Goal: Information Seeking & Learning: Find specific fact

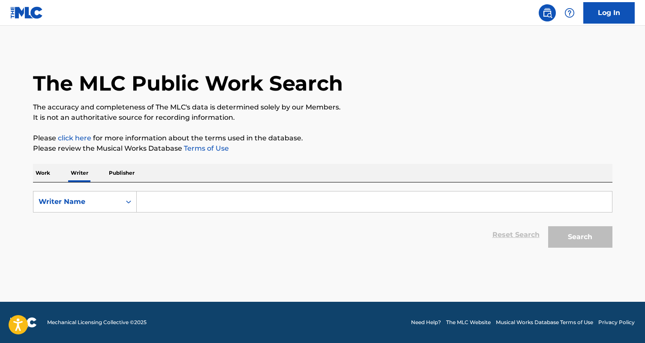
click at [175, 198] on input "Search Form" at bounding box center [375, 201] width 476 height 21
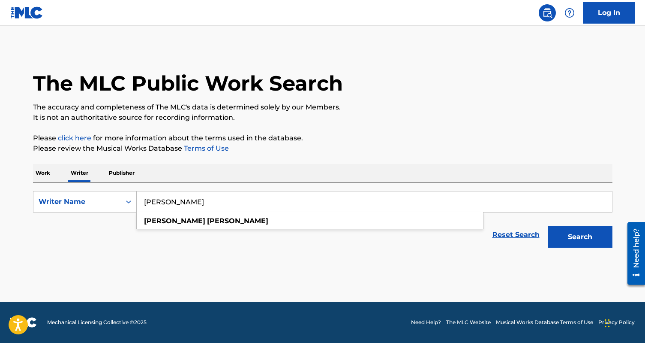
type input "[PERSON_NAME]"
click at [548, 226] on button "Search" at bounding box center [580, 236] width 64 height 21
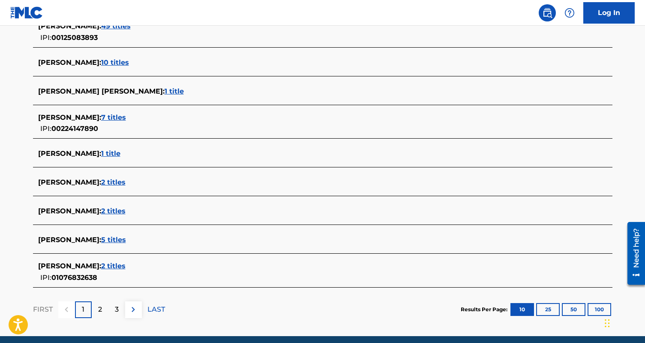
scroll to position [283, 0]
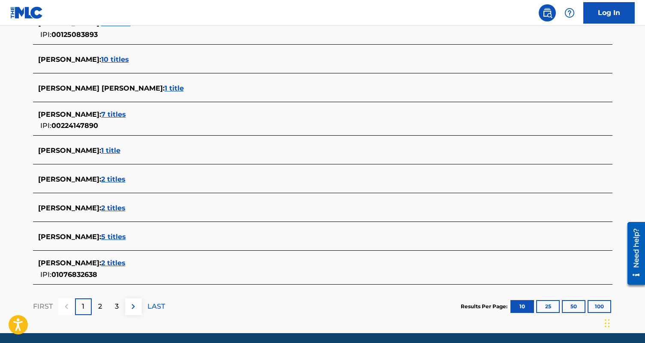
click at [101, 263] on span "2 titles" at bounding box center [113, 263] width 24 height 8
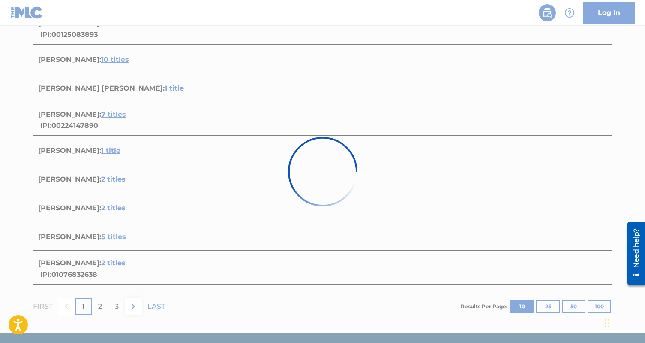
scroll to position [165, 0]
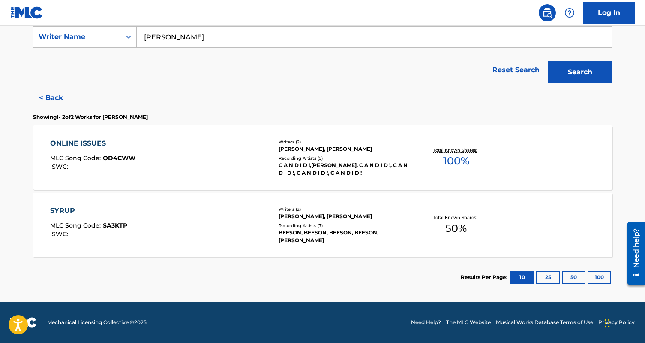
click at [190, 177] on div "ONLINE ISSUES MLC Song Code : OD4CWW ISWC : Writers ( 2 ) [PERSON_NAME], [PERSO…" at bounding box center [323, 157] width 580 height 64
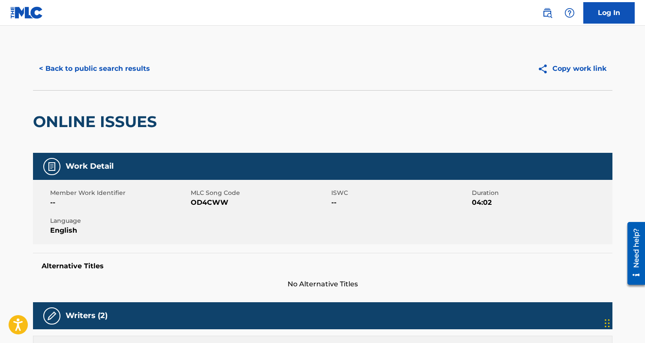
click at [71, 71] on button "< Back to public search results" at bounding box center [94, 68] width 123 height 21
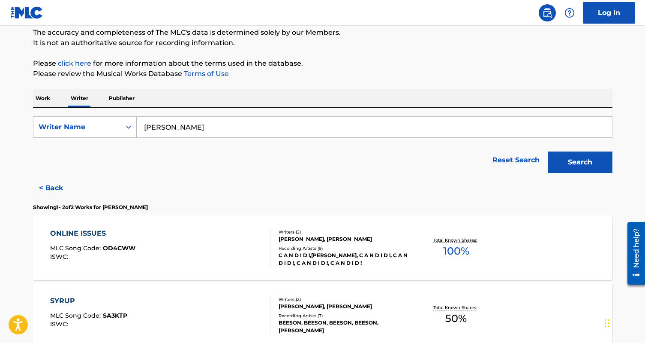
scroll to position [165, 0]
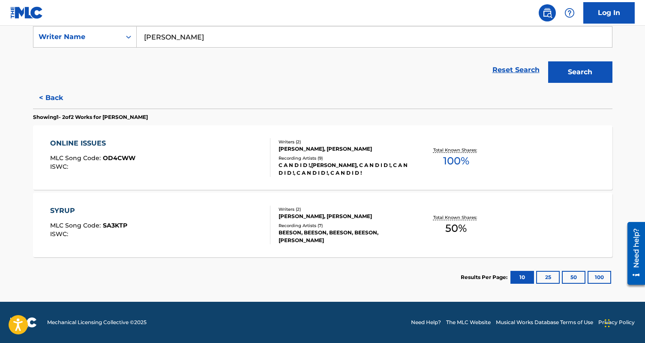
click at [196, 226] on div "SYRUP MLC Song Code : SA3KTP ISWC :" at bounding box center [160, 224] width 220 height 39
